Goal: Task Accomplishment & Management: Complete application form

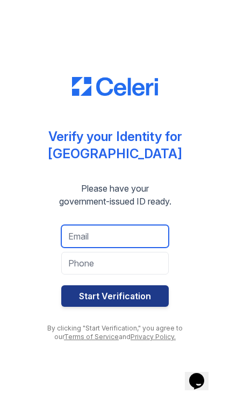
click at [129, 230] on input "email" at bounding box center [115, 236] width 108 height 23
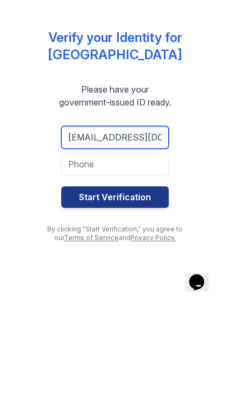
type input "mh70147@gmail.com"
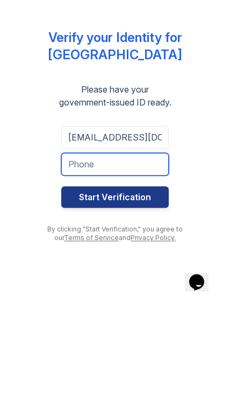
click at [69, 252] on input "tel" at bounding box center [115, 263] width 108 height 23
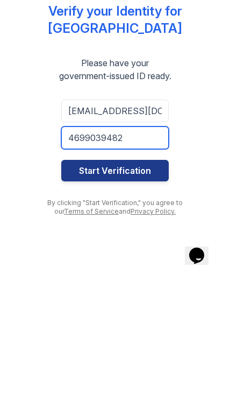
type input "4699039482"
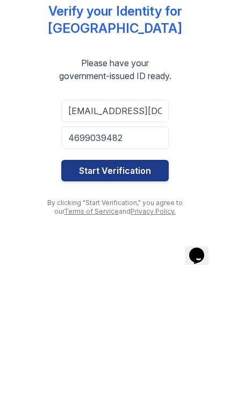
click at [151, 285] on button "Start Verification" at bounding box center [115, 296] width 108 height 22
